Goal: Navigation & Orientation: Find specific page/section

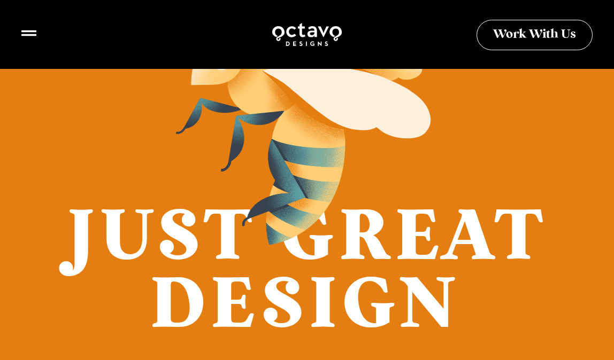
scroll to position [605, 0]
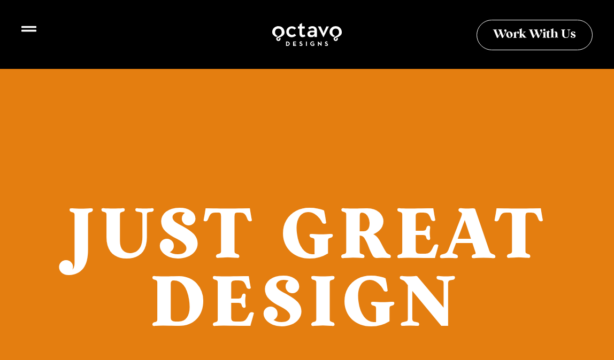
click at [32, 34] on icon at bounding box center [28, 28] width 15 height 15
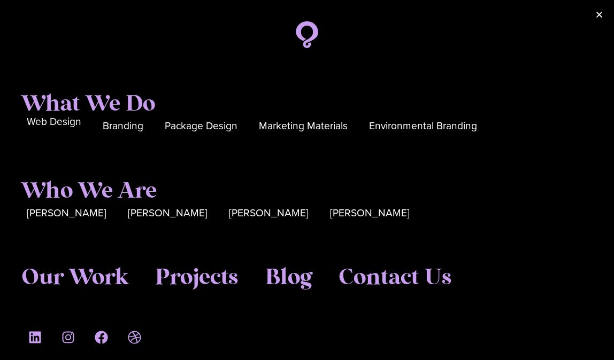
click at [51, 123] on span "Web Design" at bounding box center [54, 122] width 55 height 17
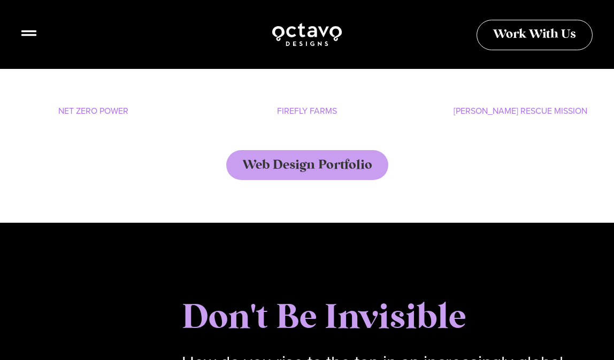
scroll to position [1357, 0]
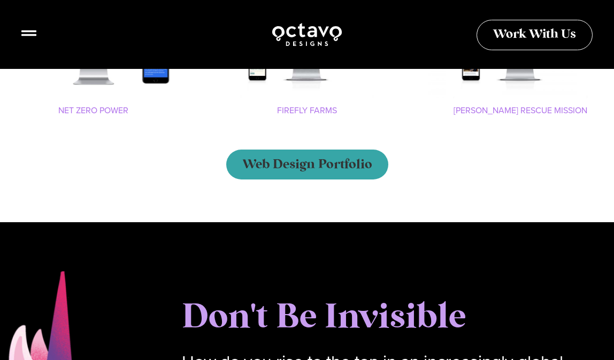
click at [285, 163] on span "Web Design Portfolio" at bounding box center [307, 164] width 130 height 13
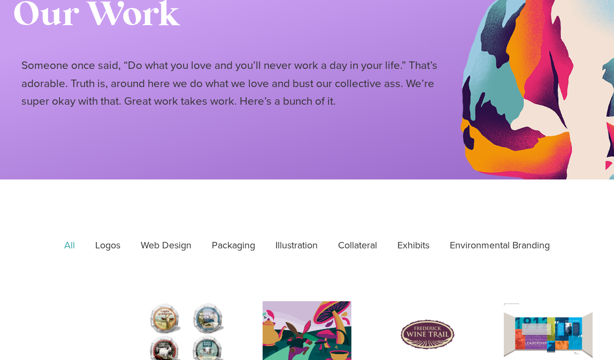
scroll to position [154, 0]
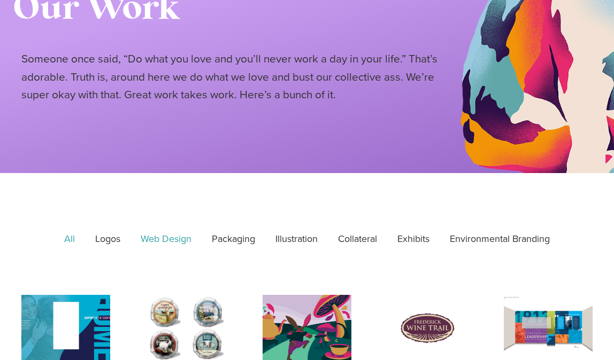
click at [173, 239] on link "Web Design" at bounding box center [166, 239] width 66 height 25
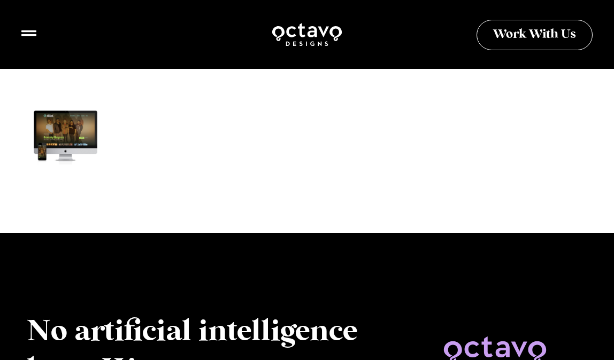
scroll to position [989, 0]
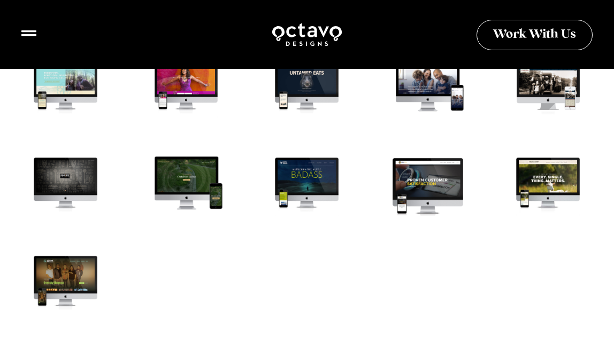
click at [415, 177] on div at bounding box center [427, 186] width 97 height 73
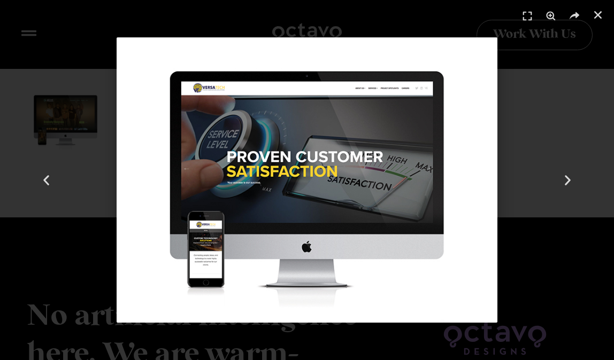
scroll to position [1152, 0]
